Goal: Find specific page/section: Find specific page/section

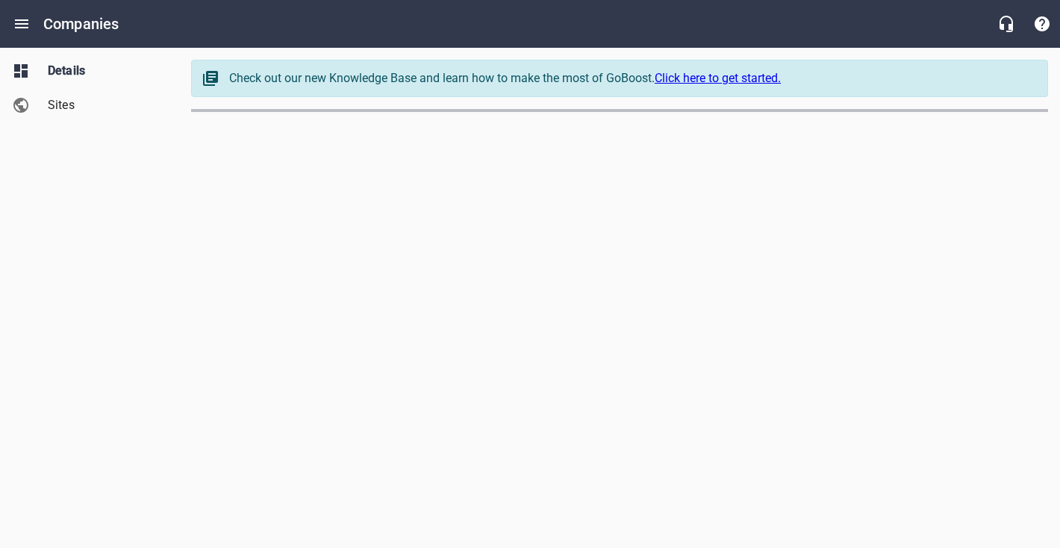
select select "[US_STATE]"
select select "62"
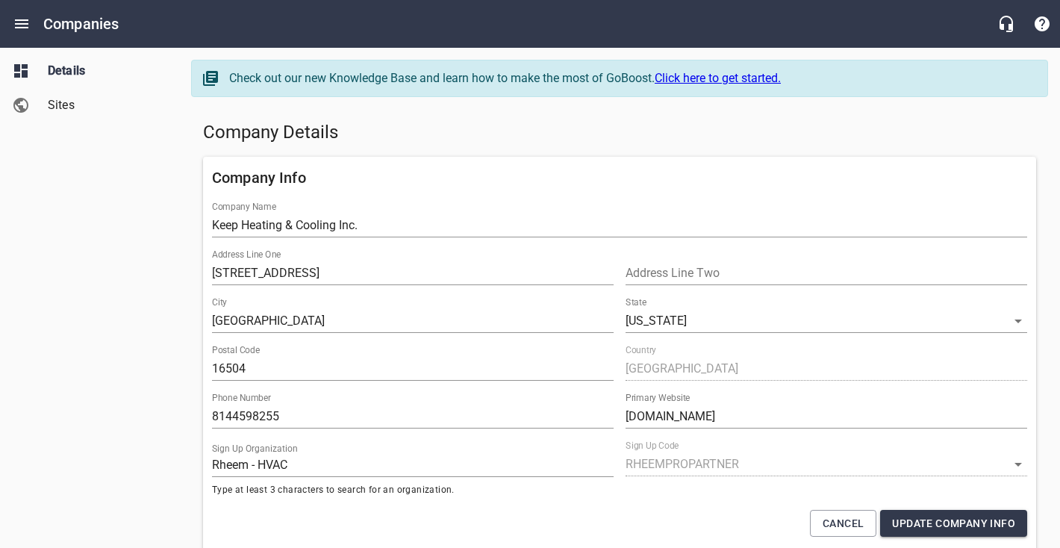
scroll to position [166, 0]
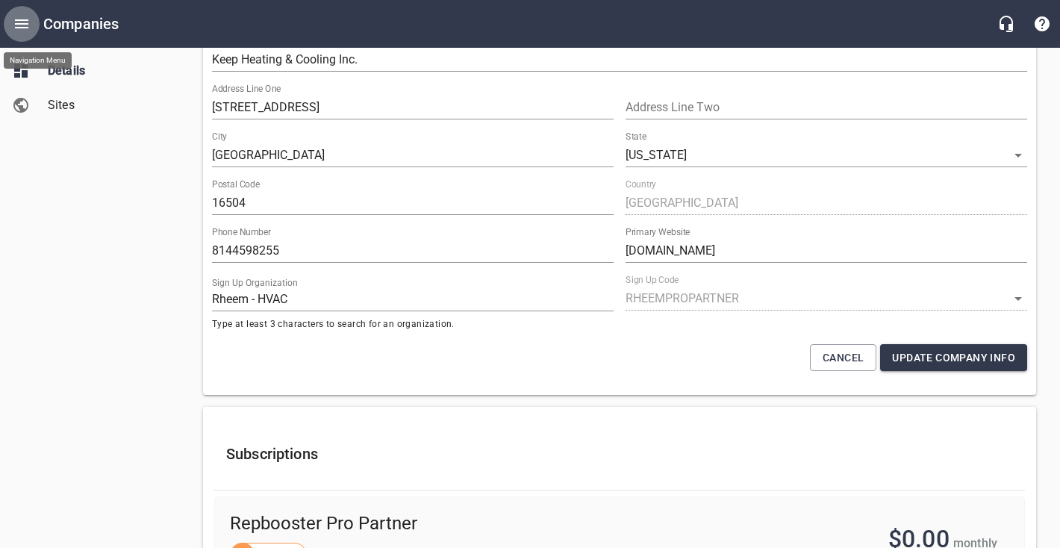
click at [14, 17] on icon "Open drawer" at bounding box center [22, 24] width 18 height 18
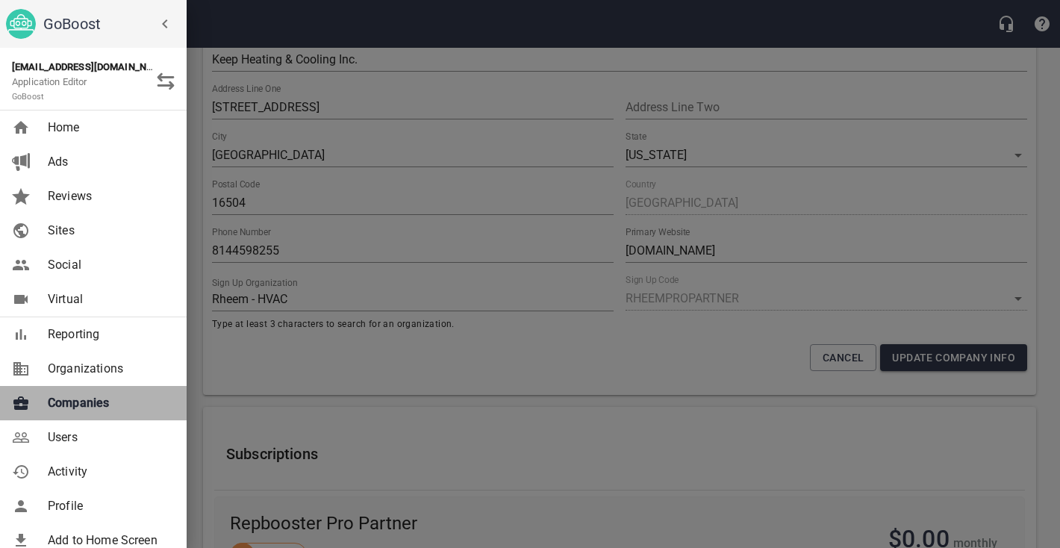
click at [84, 390] on link "Companies" at bounding box center [93, 403] width 187 height 34
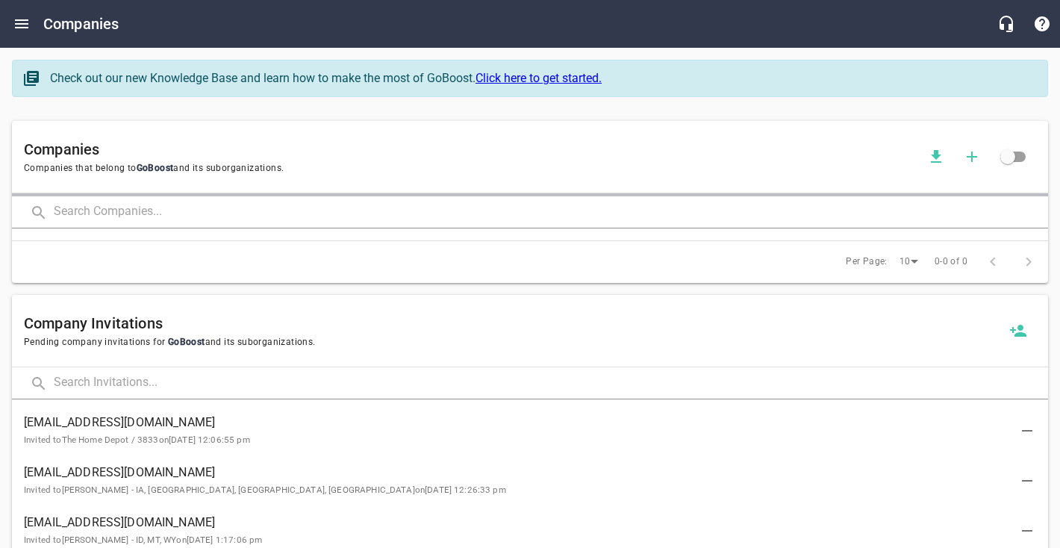
click at [204, 211] on input "text" at bounding box center [551, 212] width 994 height 32
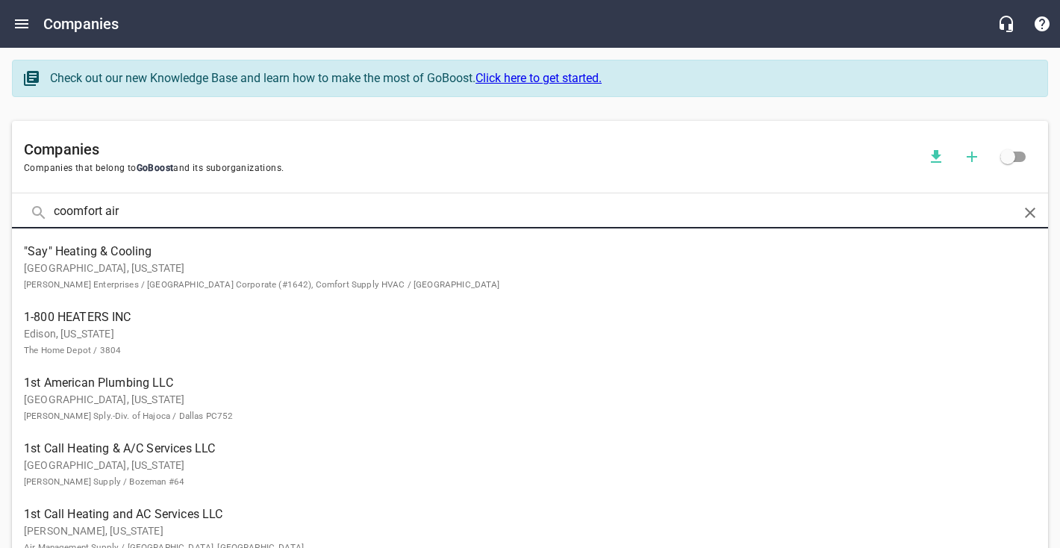
click at [67, 213] on input "coomfort air" at bounding box center [530, 212] width 952 height 32
type input "comfort air"
click button at bounding box center [0, 0] width 0 height 0
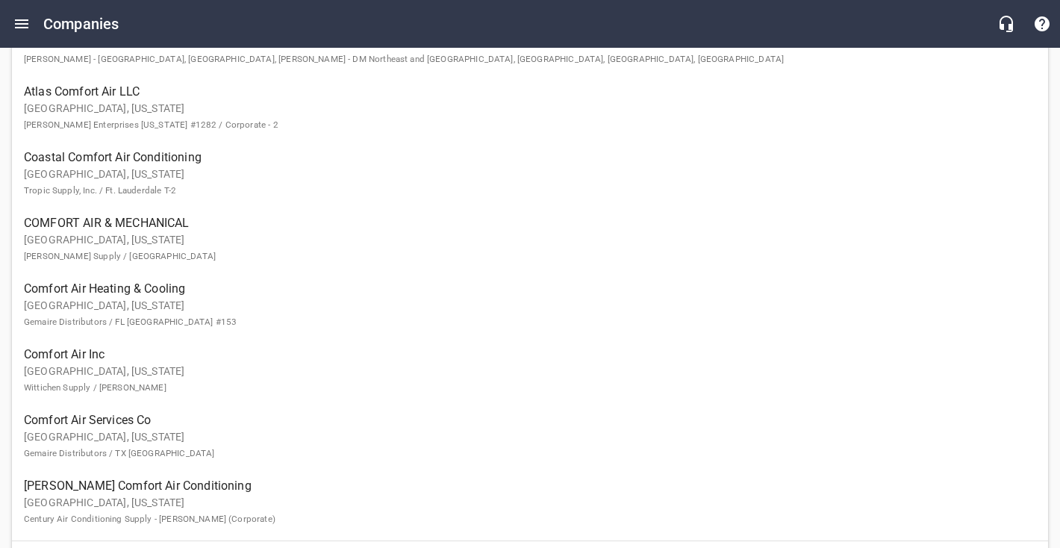
scroll to position [361, 0]
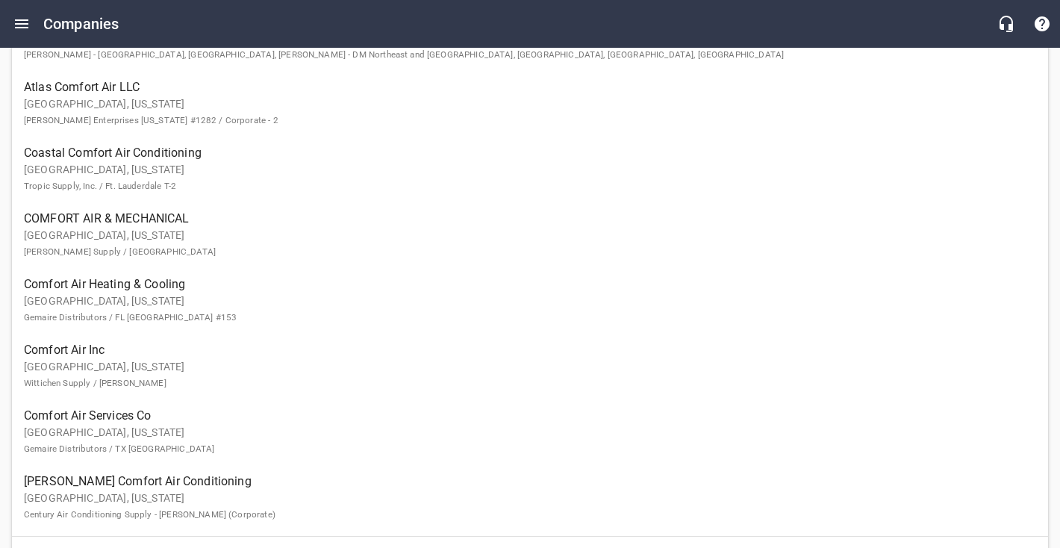
click at [112, 367] on p "[GEOGRAPHIC_DATA], [US_STATE] Wittichen Supply / [PERSON_NAME]" at bounding box center [518, 374] width 988 height 31
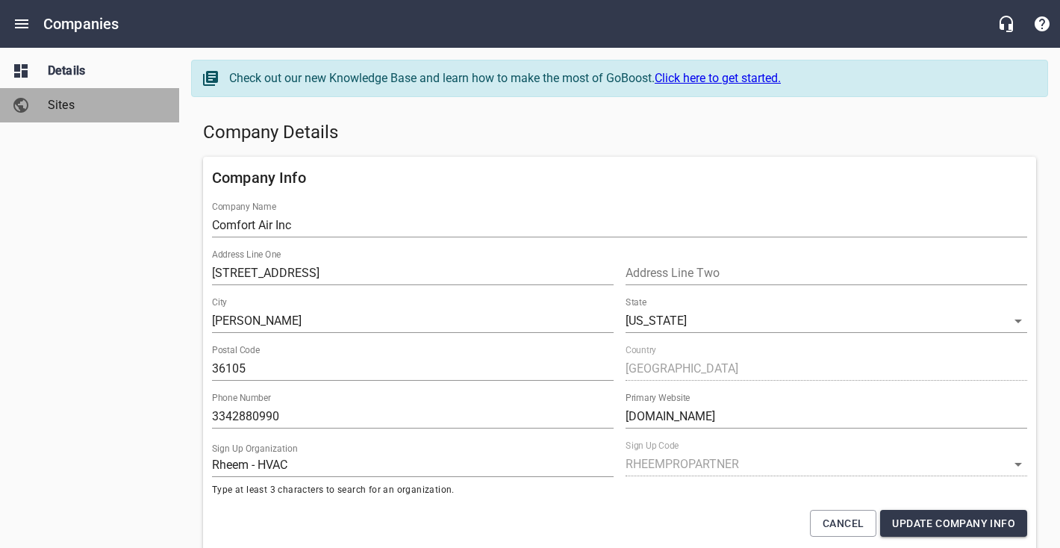
click at [54, 113] on span "Sites" at bounding box center [104, 105] width 113 height 18
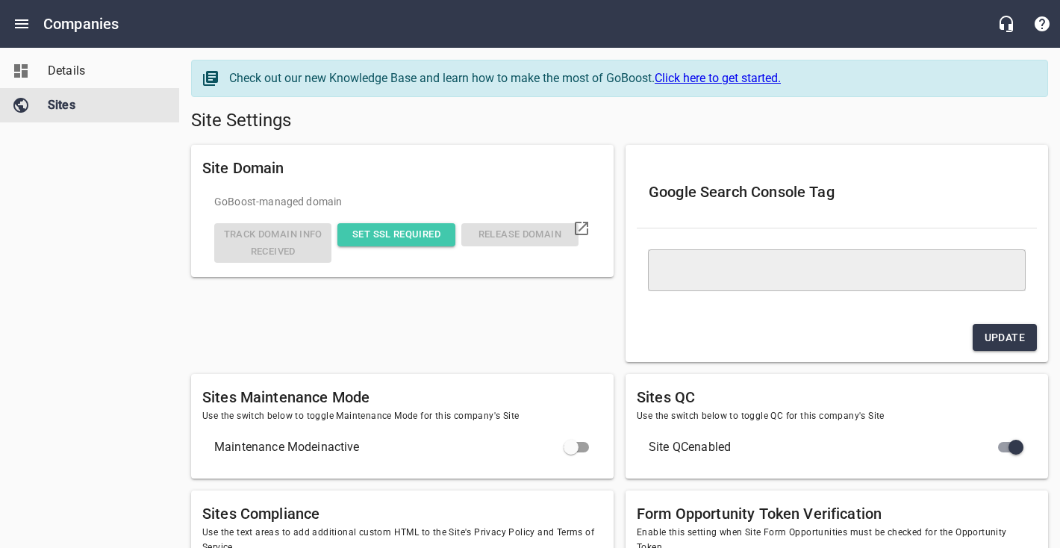
type textarea "<meta name="google-site-verification" content="F7Hc4OkApohp4qvvPhho0kb_bIKEq1yT…"
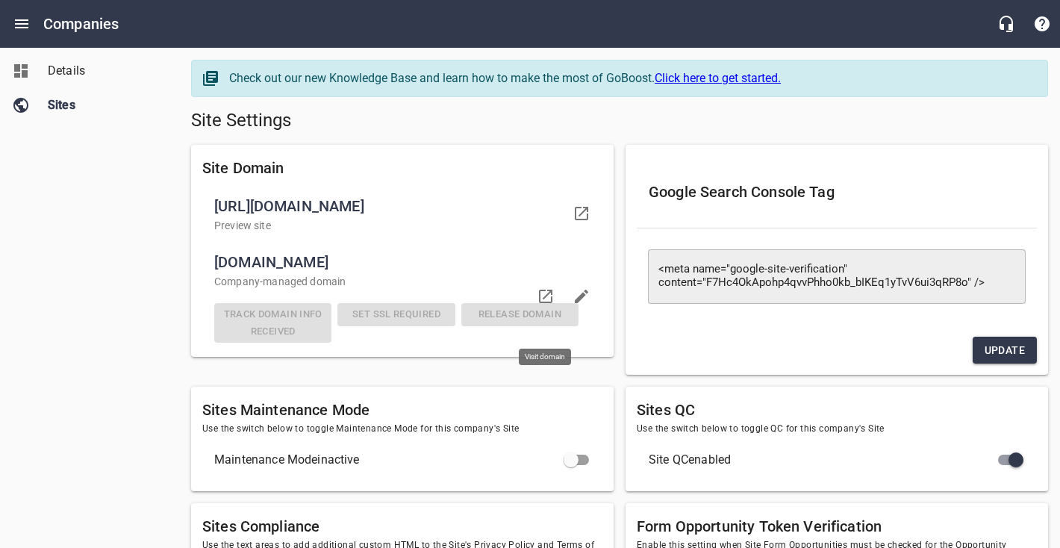
click at [546, 305] on icon at bounding box center [546, 296] width 18 height 18
click at [63, 72] on span "Details" at bounding box center [104, 71] width 113 height 18
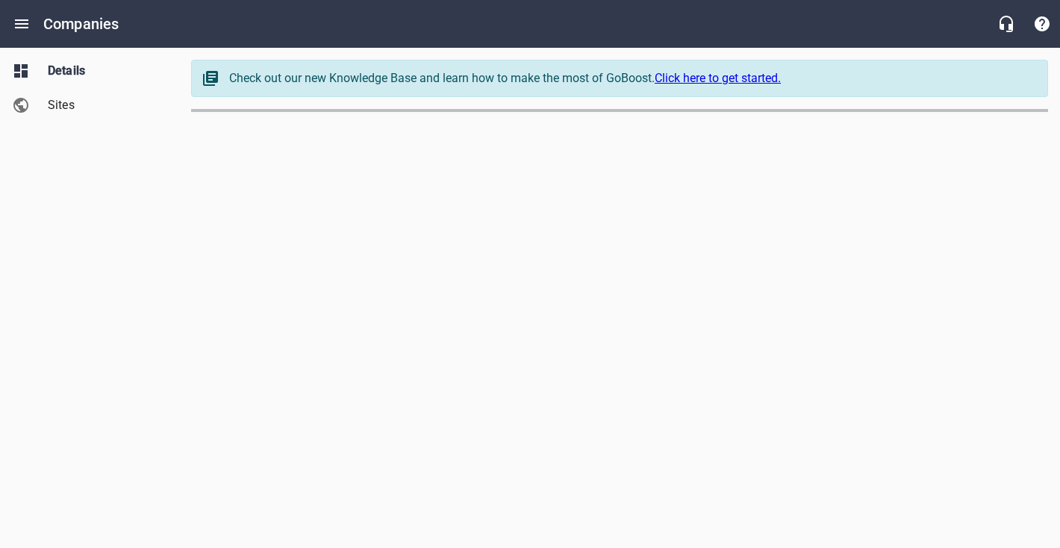
select select "62"
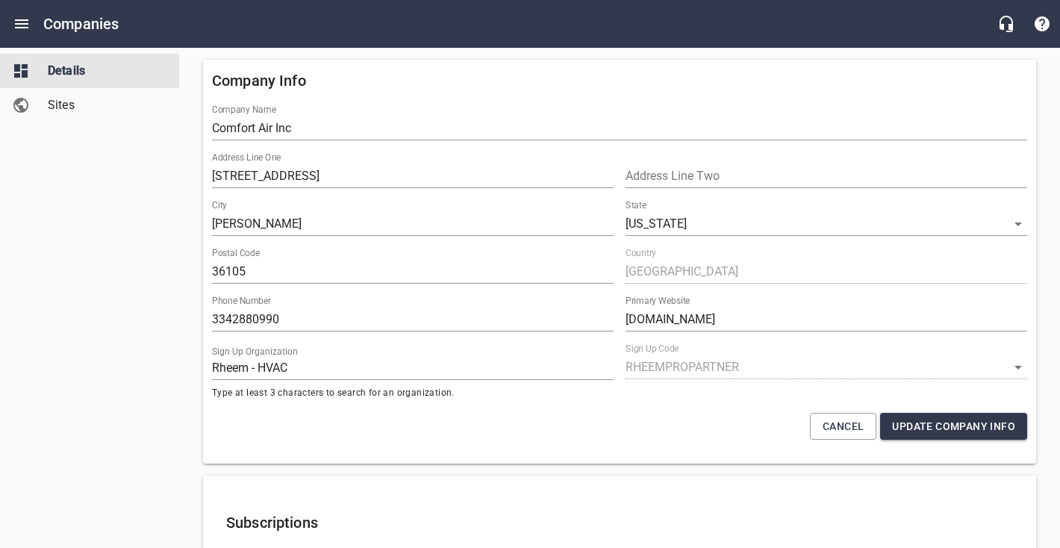
scroll to position [99, 0]
